Goal: Find contact information

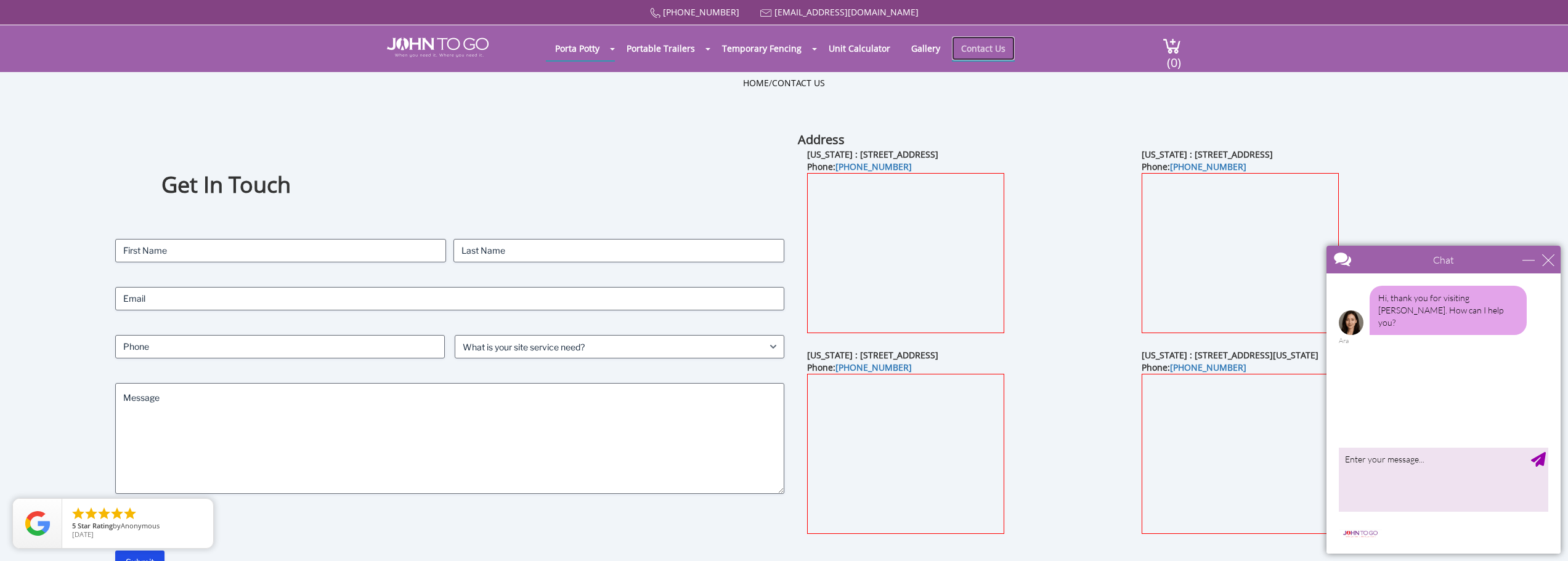
click at [971, 49] on link "Contact Us" at bounding box center [983, 48] width 63 height 24
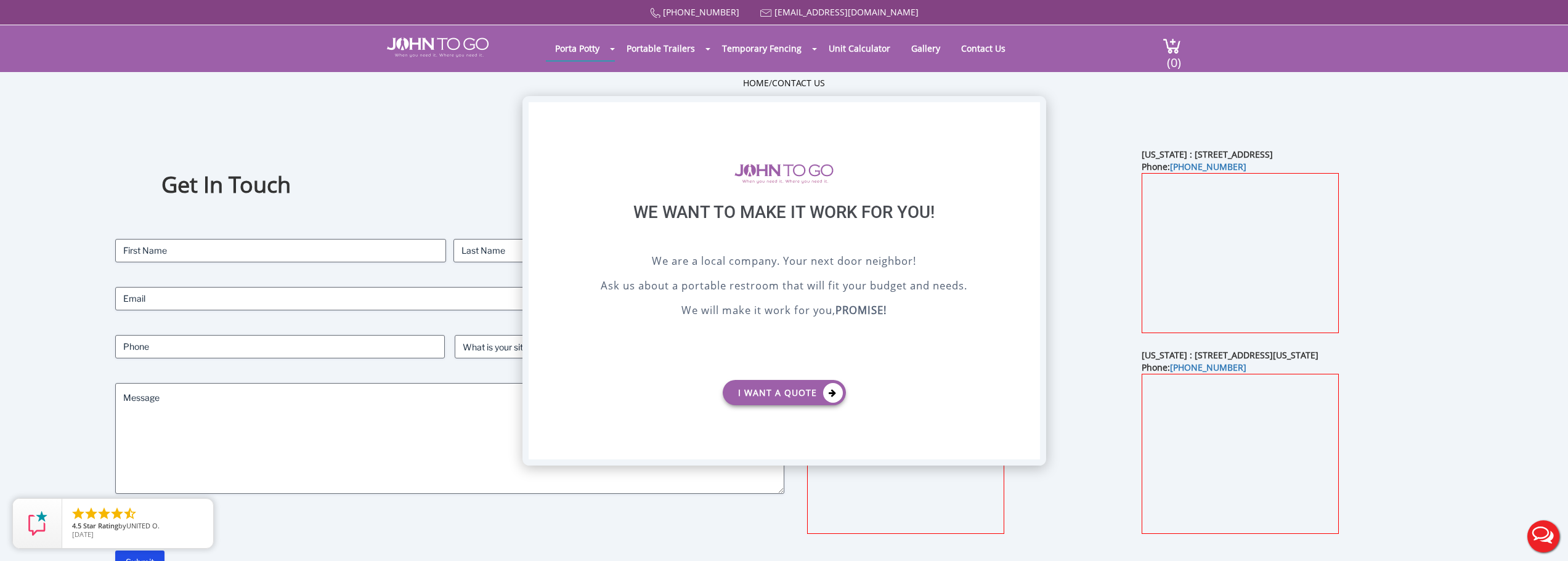
click at [1031, 109] on div "X" at bounding box center [1030, 112] width 19 height 21
